Goal: Check status

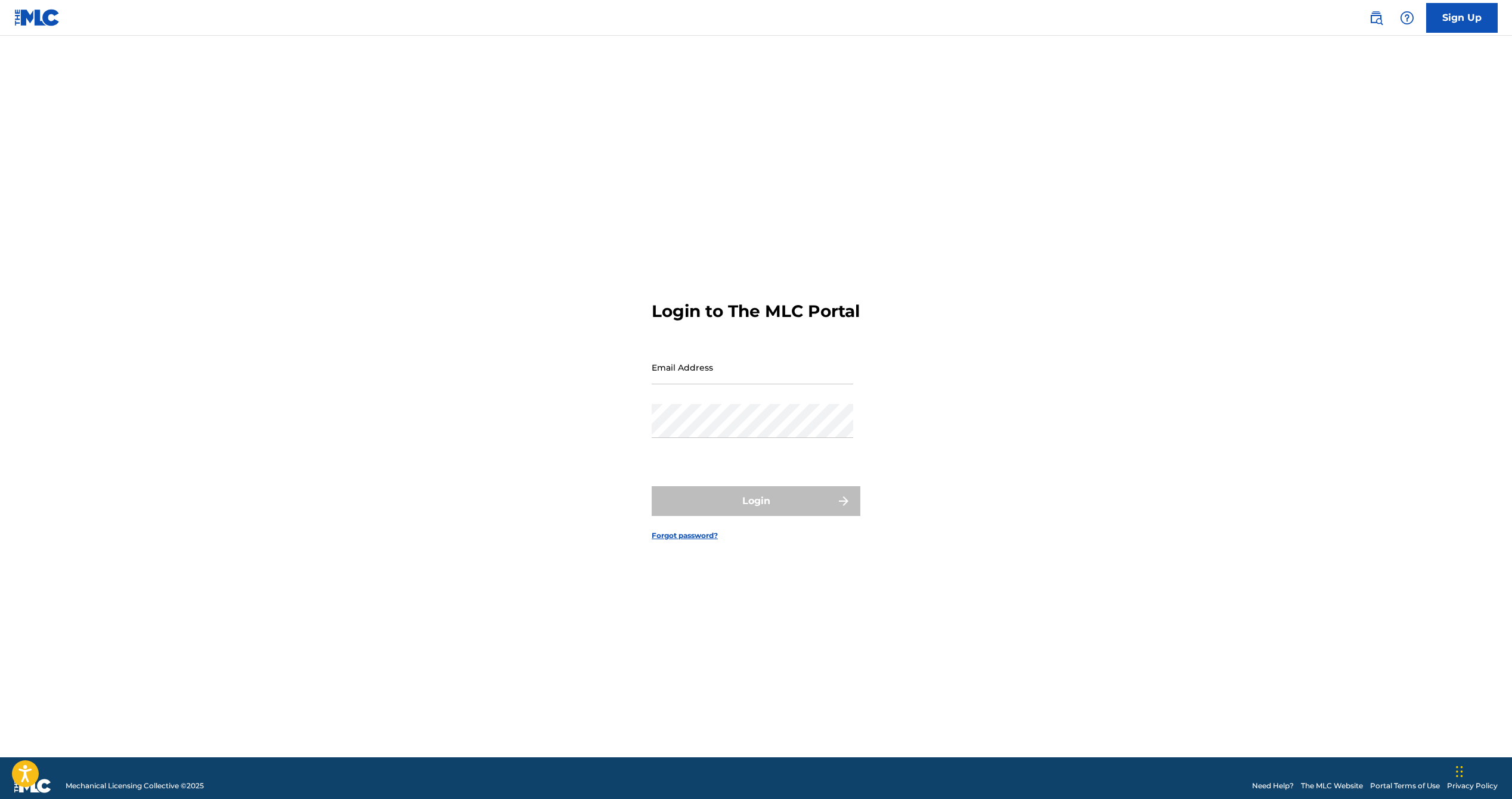
click at [712, 375] on input "Email Address" at bounding box center [752, 367] width 202 height 34
type input "[EMAIL_ADDRESS][DOMAIN_NAME]"
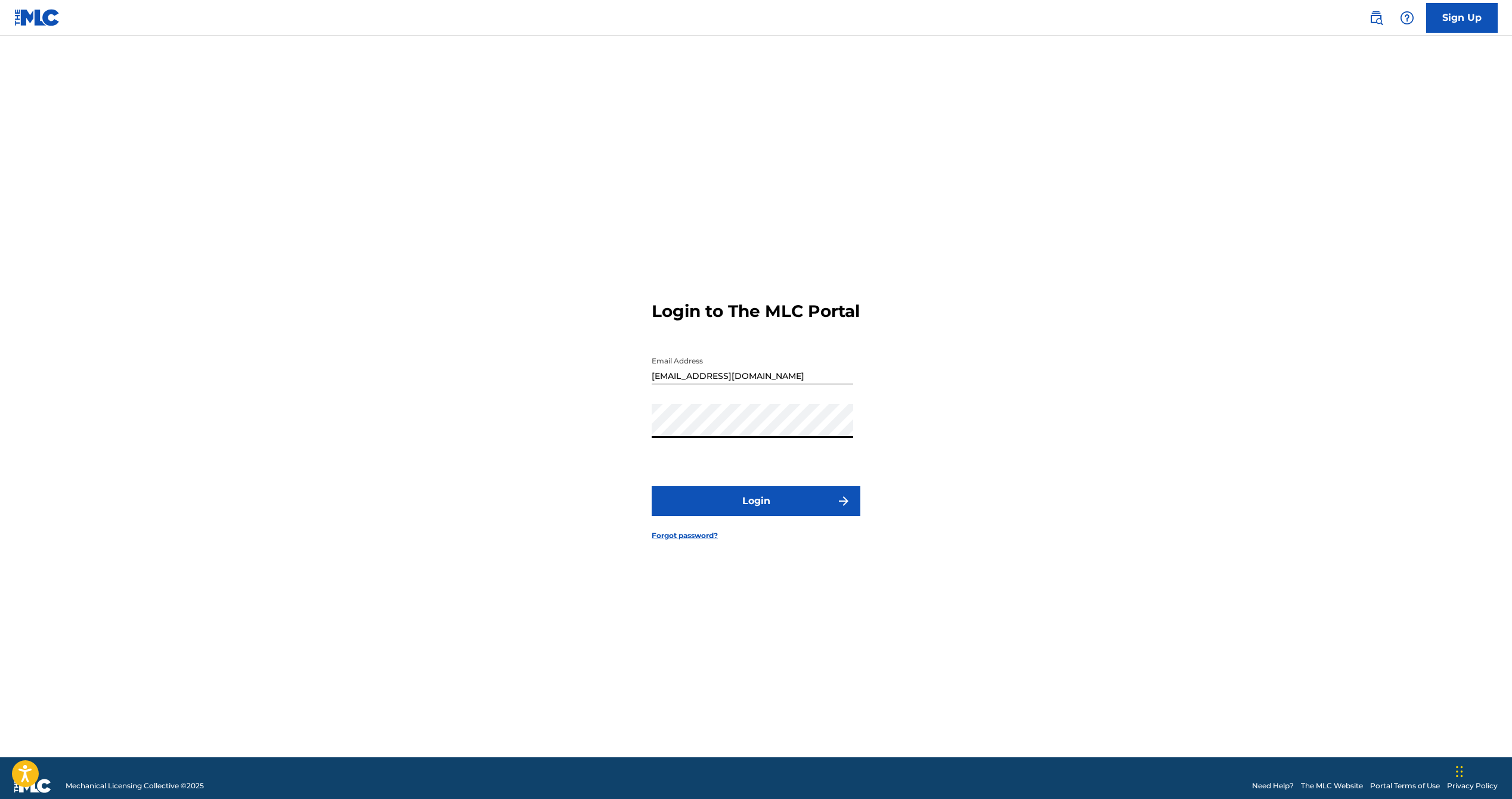
click at [651, 486] on button "Login" at bounding box center [756, 501] width 208 height 30
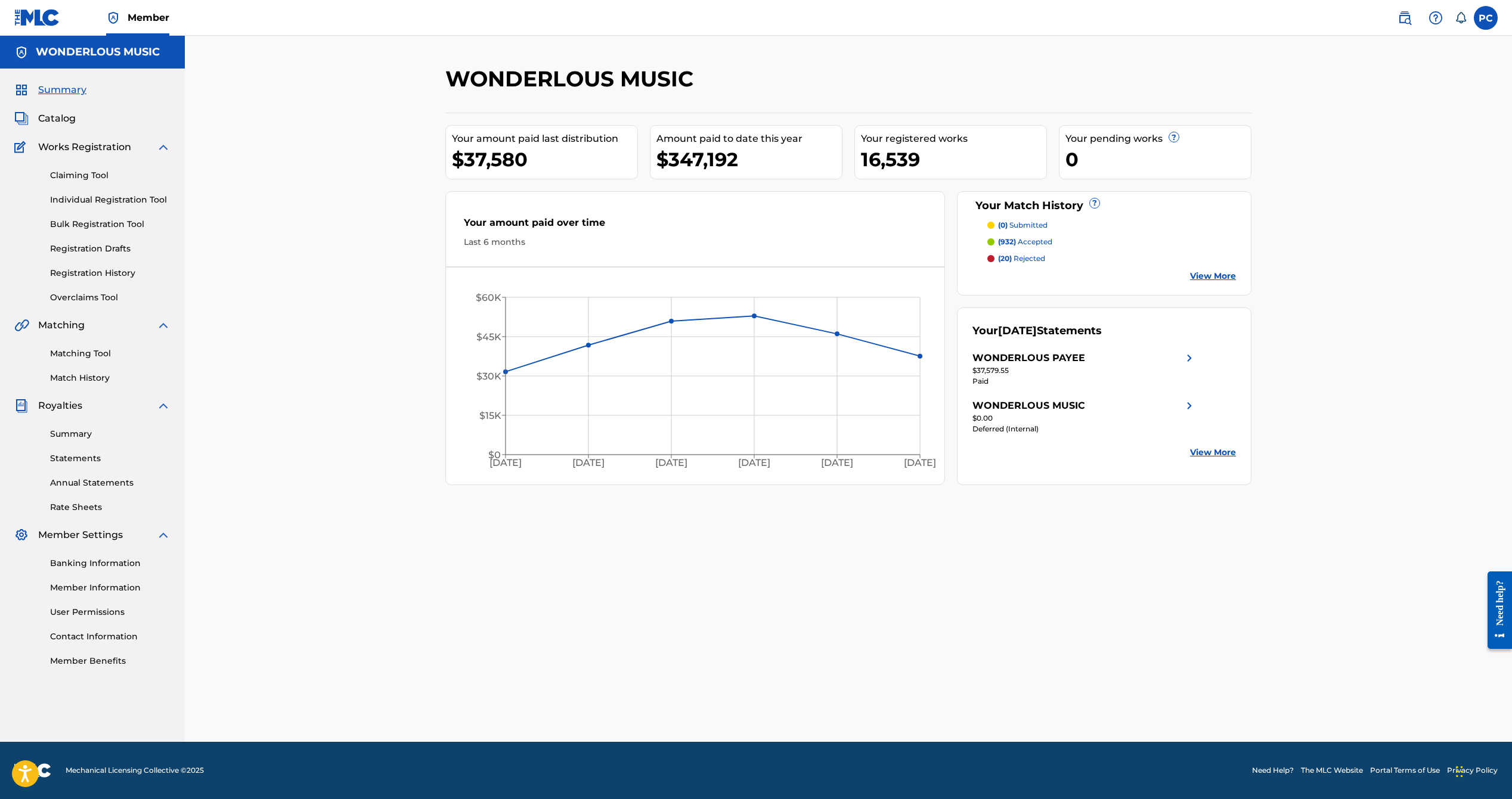
click at [78, 270] on link "Registration History" at bounding box center [110, 273] width 120 height 12
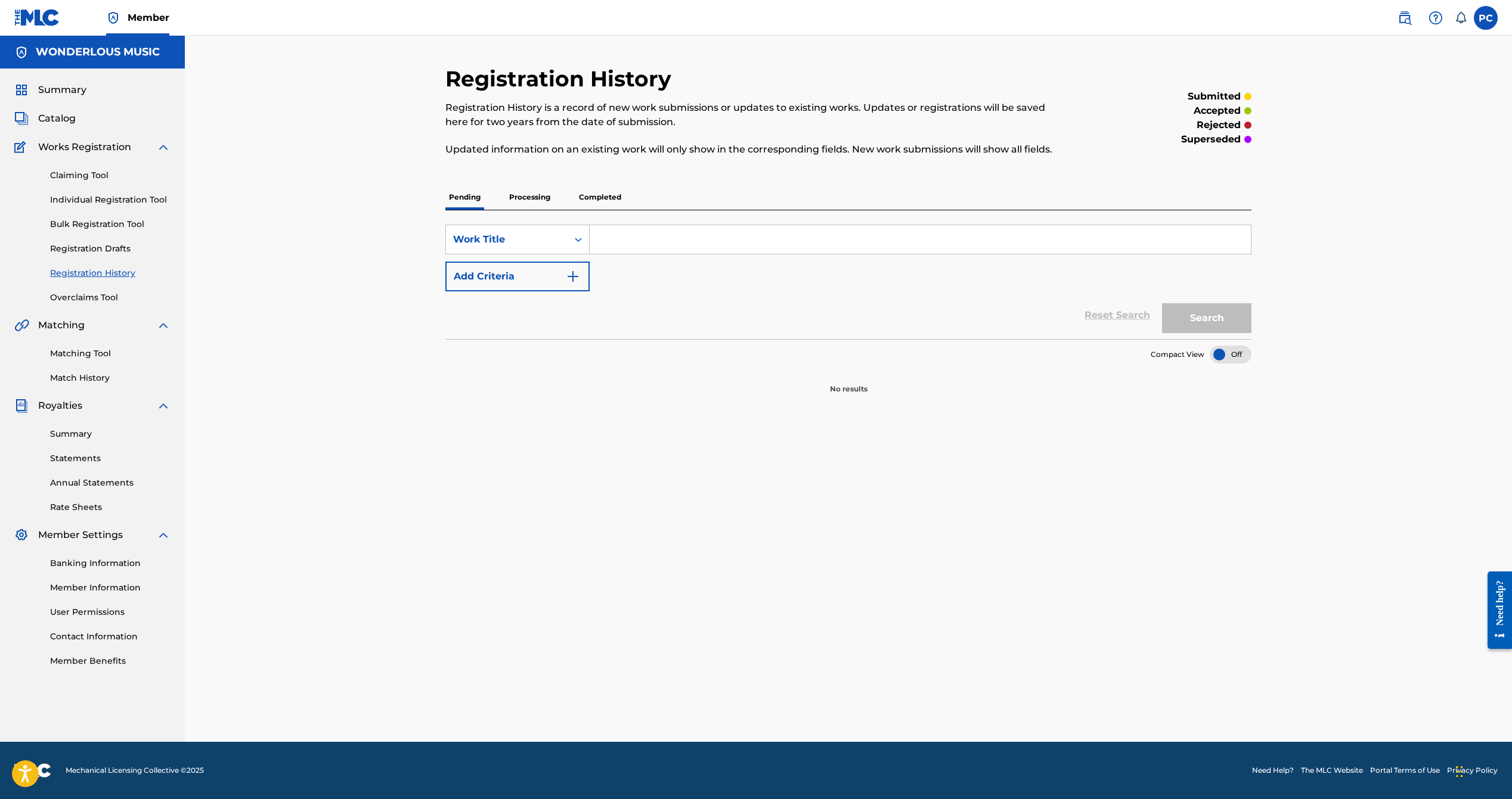
click at [1201, 312] on div "Search" at bounding box center [1204, 315] width 96 height 48
click at [535, 198] on p "Processing" at bounding box center [530, 197] width 48 height 25
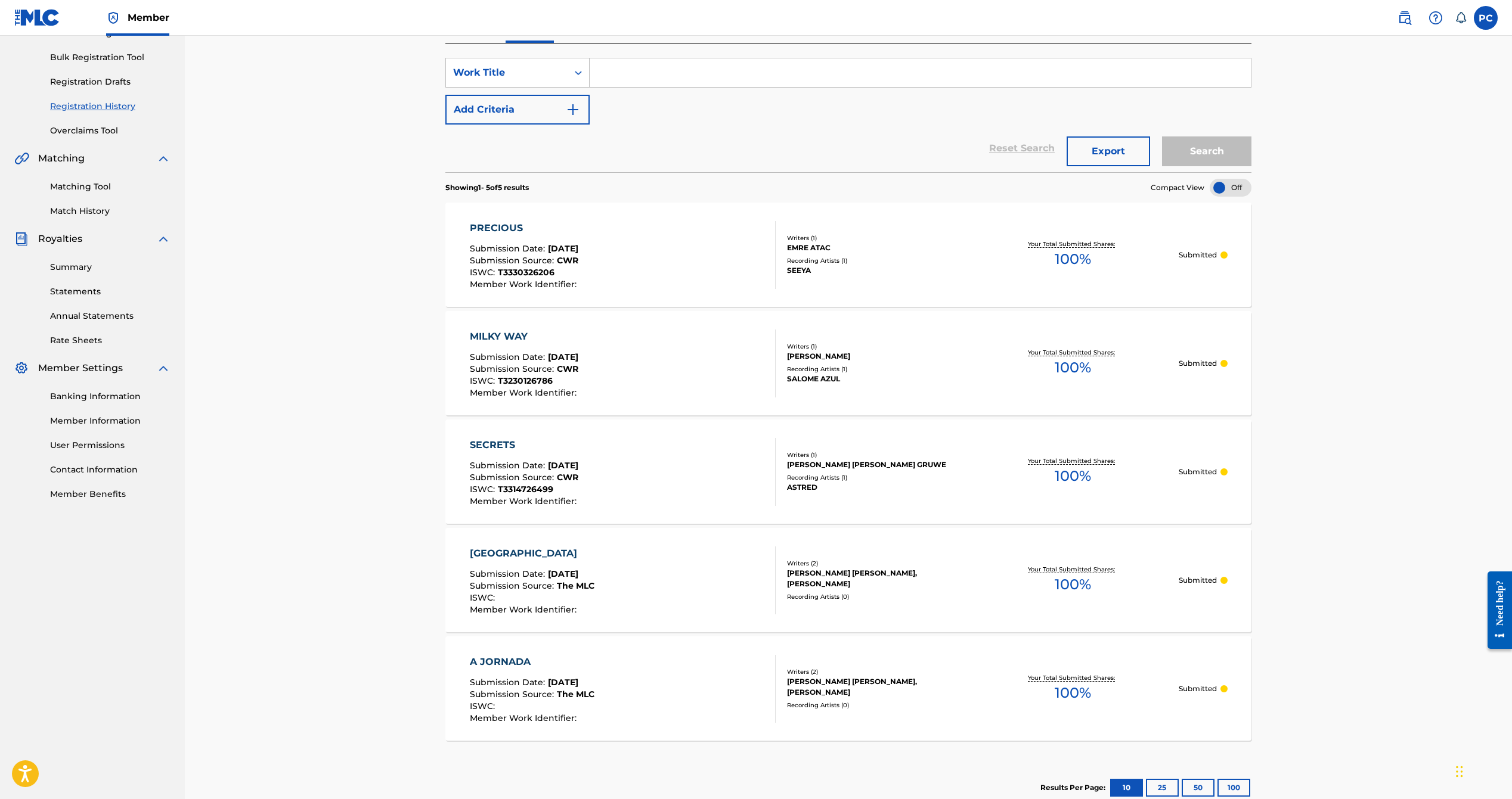
scroll to position [171, 0]
